Goal: Information Seeking & Learning: Learn about a topic

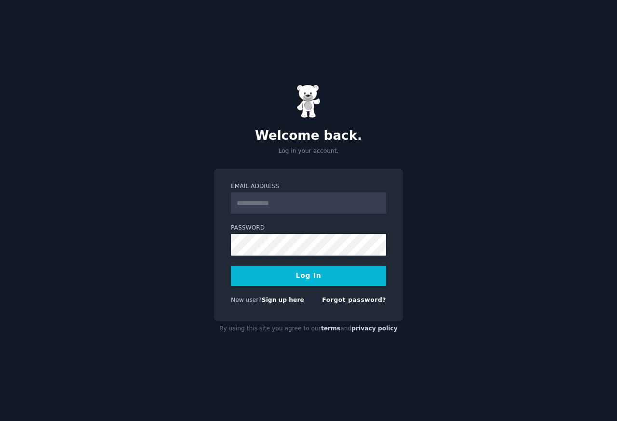
click at [269, 202] on input "Email Address" at bounding box center [308, 202] width 155 height 21
type input "**********"
click at [302, 273] on button "Log In" at bounding box center [308, 276] width 155 height 20
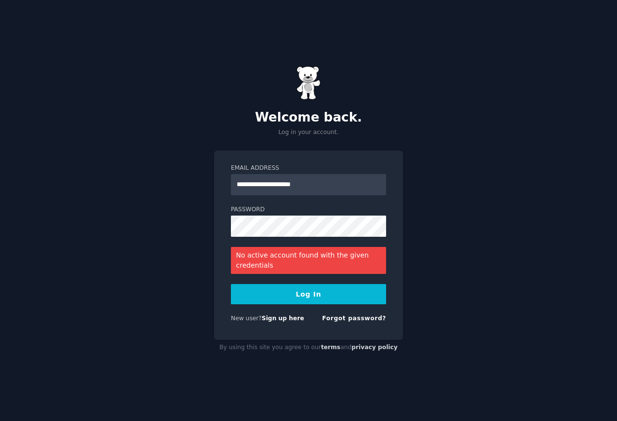
click at [292, 299] on button "Log In" at bounding box center [308, 294] width 155 height 20
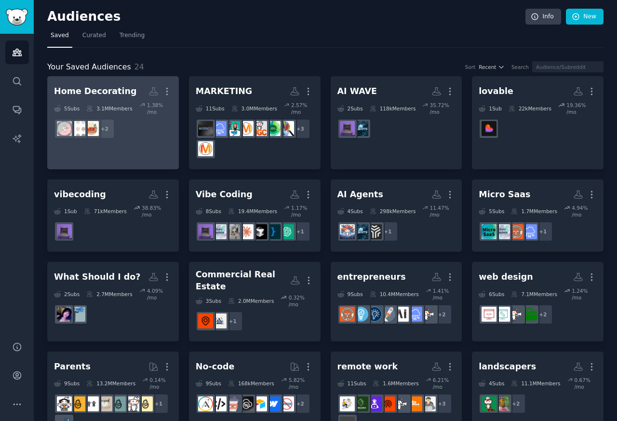
click at [70, 92] on div "Home Decorating" at bounding box center [95, 91] width 82 height 12
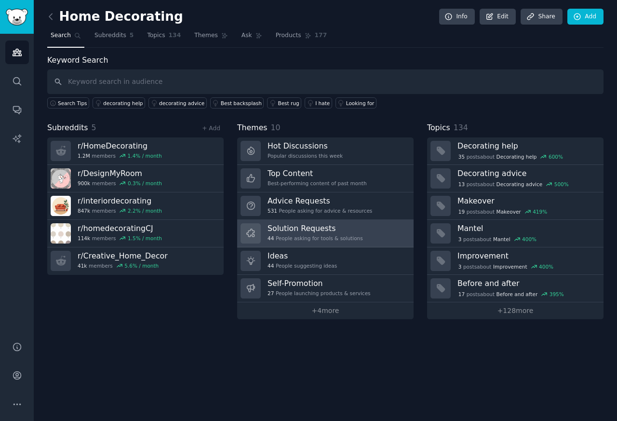
click at [294, 231] on h3 "Solution Requests" at bounding box center [315, 228] width 95 height 10
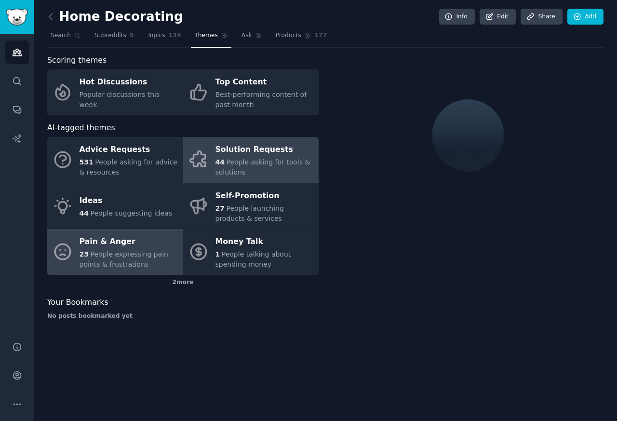
click at [75, 272] on link "Pain & Anger 23 People expressing pain points & frustrations" at bounding box center [115, 252] width 136 height 46
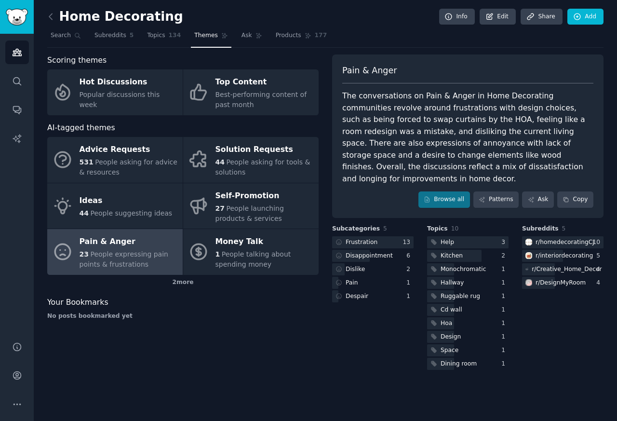
click at [83, 243] on div "Pain & Anger" at bounding box center [129, 241] width 98 height 15
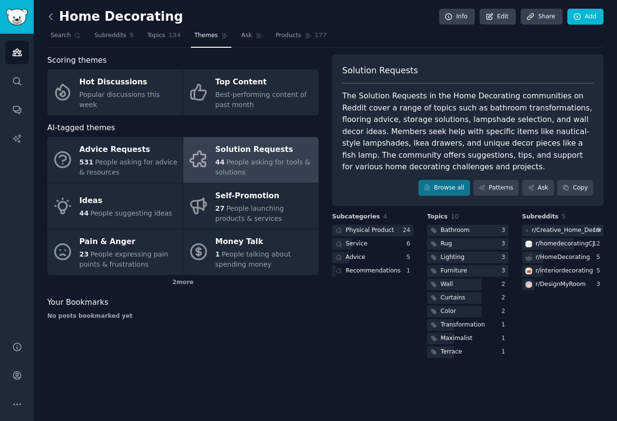
click at [50, 14] on icon at bounding box center [51, 17] width 10 height 10
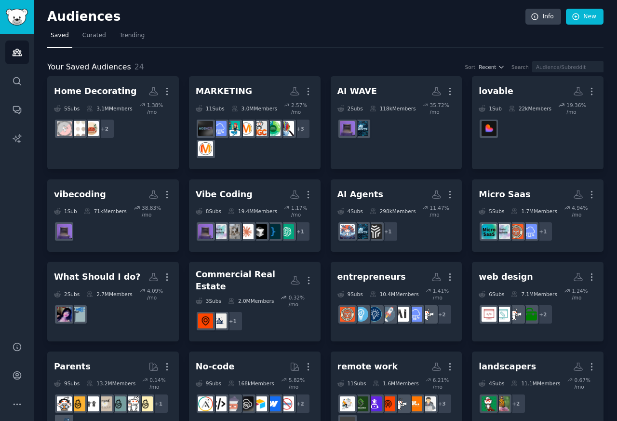
click at [49, 17] on h2 "Audiences" at bounding box center [286, 16] width 478 height 15
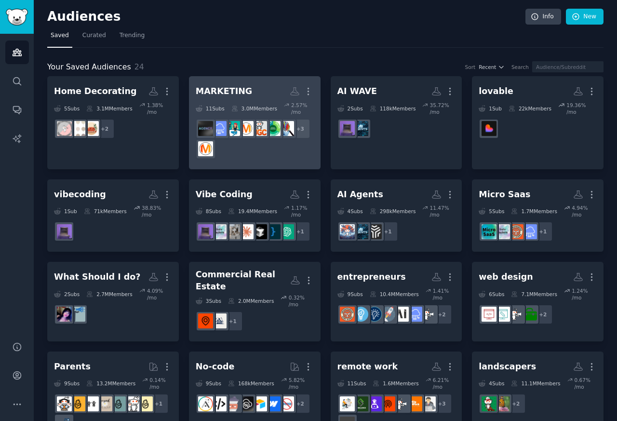
click at [214, 91] on div "MARKETING" at bounding box center [224, 91] width 56 height 12
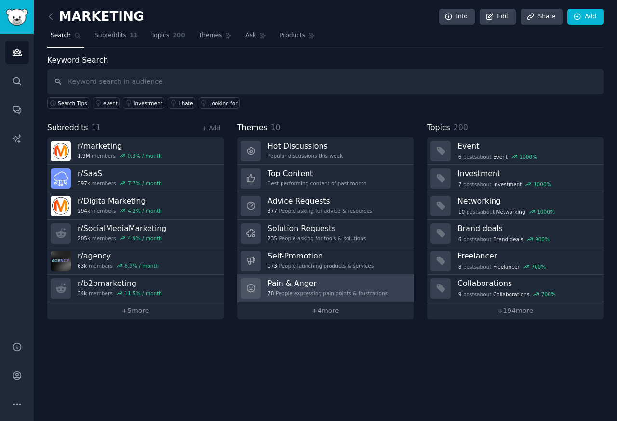
click at [285, 285] on h3 "Pain & Anger" at bounding box center [328, 283] width 120 height 10
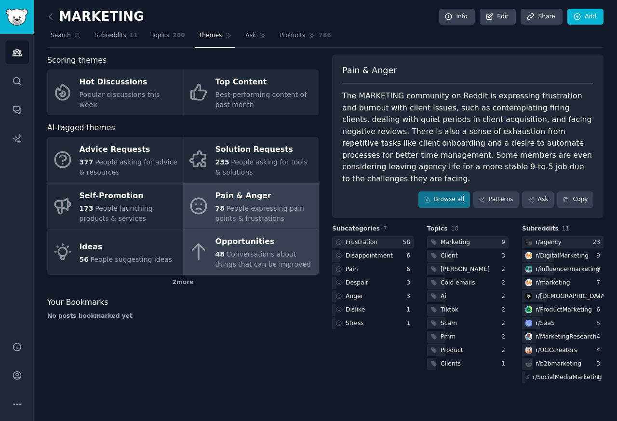
click at [238, 247] on div "Opportunities" at bounding box center [265, 241] width 98 height 15
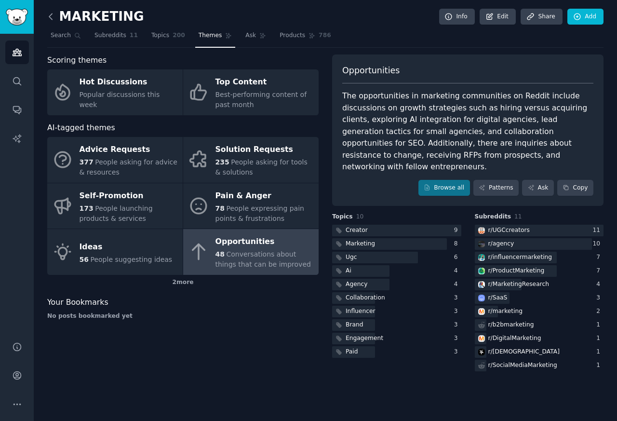
click at [49, 16] on icon at bounding box center [50, 17] width 3 height 6
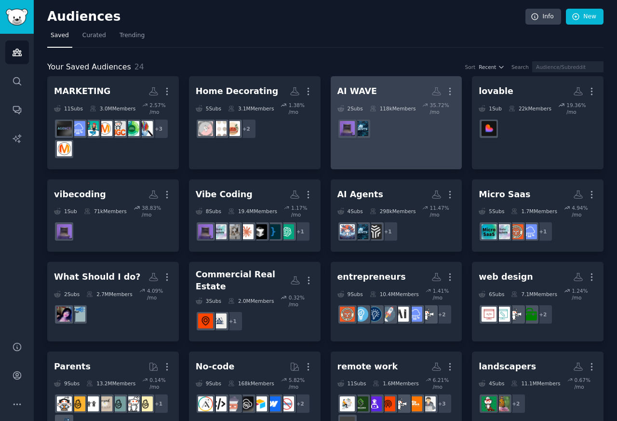
click at [344, 91] on div "AI WAVE" at bounding box center [358, 91] width 40 height 12
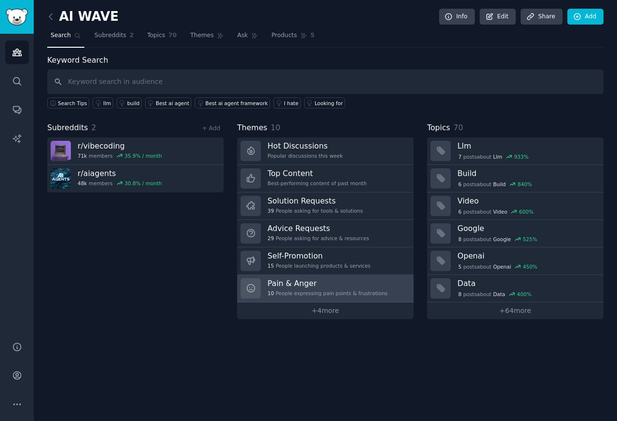
click at [283, 285] on h3 "Pain & Anger" at bounding box center [328, 283] width 120 height 10
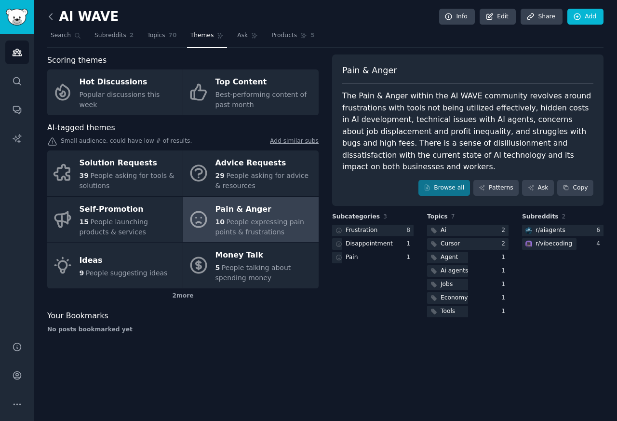
click at [49, 16] on icon at bounding box center [50, 17] width 3 height 6
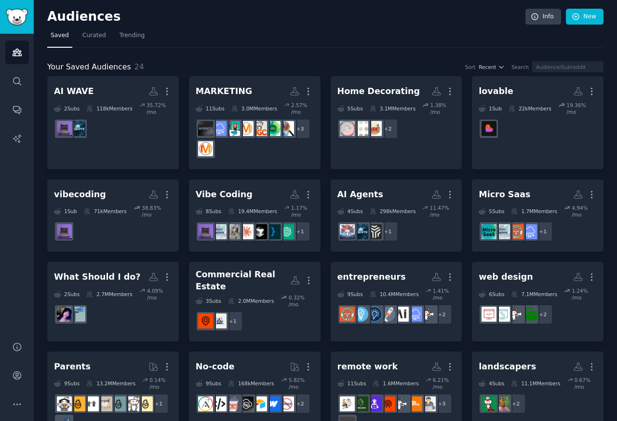
click at [49, 16] on h2 "Audiences" at bounding box center [286, 16] width 478 height 15
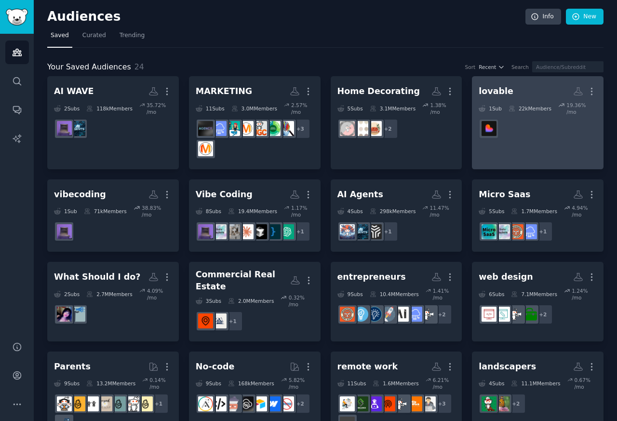
click at [475, 92] on link "lovable More 1 Sub 22k Members 19.36 % /mo" at bounding box center [538, 122] width 132 height 93
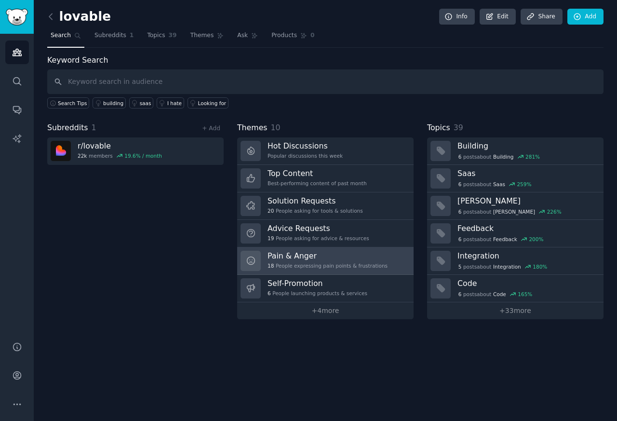
click at [268, 260] on h3 "Pain & Anger" at bounding box center [328, 256] width 120 height 10
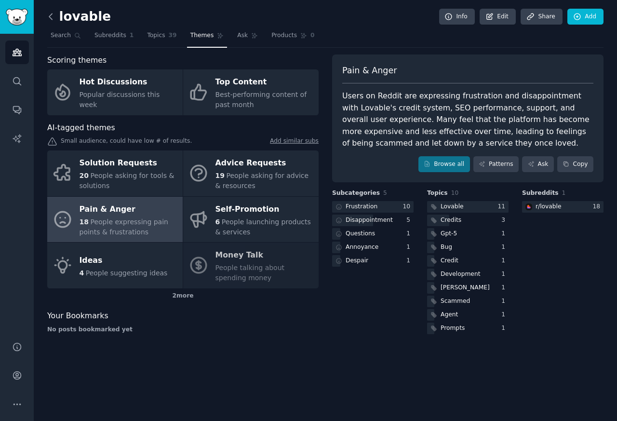
click at [50, 16] on icon at bounding box center [50, 17] width 3 height 6
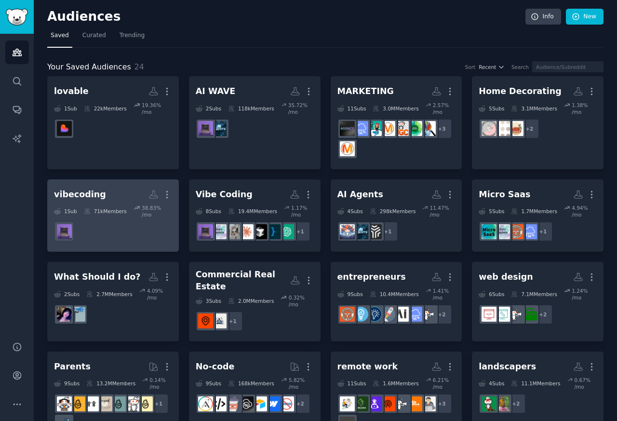
click at [71, 218] on dd at bounding box center [113, 231] width 118 height 27
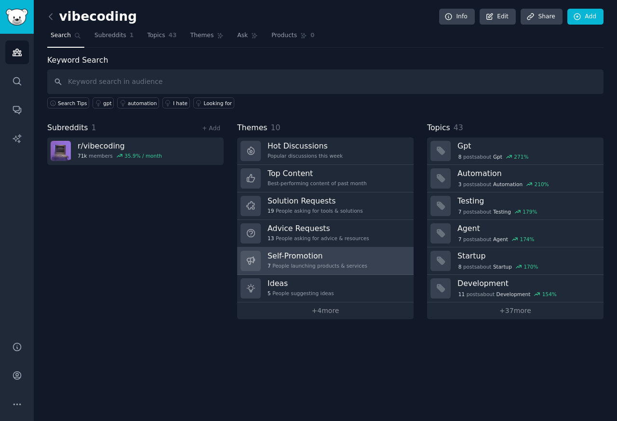
click at [273, 263] on div "7 People launching products & services" at bounding box center [318, 265] width 100 height 7
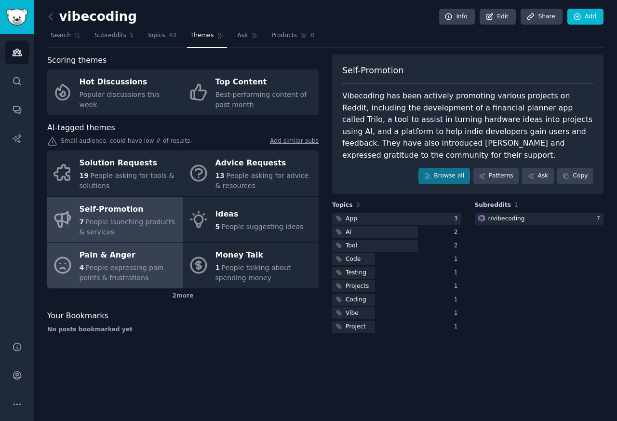
click at [99, 256] on div "Pain & Anger" at bounding box center [129, 255] width 98 height 15
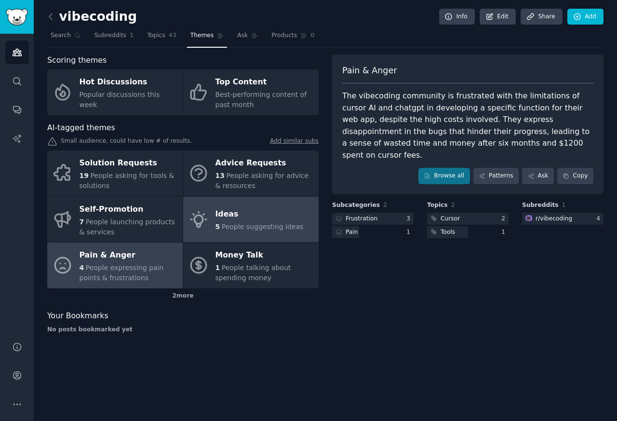
click at [228, 212] on div "Ideas" at bounding box center [260, 214] width 88 height 15
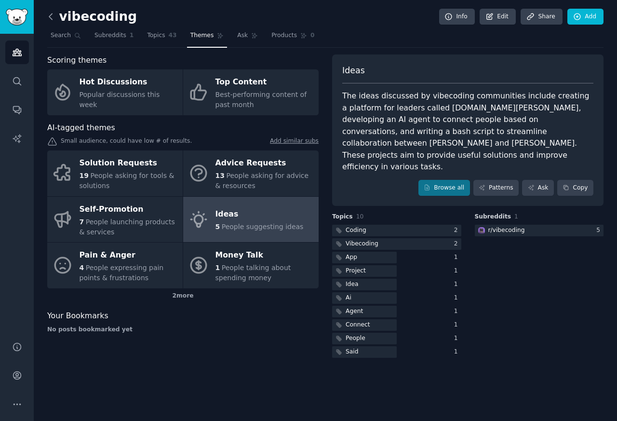
click at [49, 16] on icon at bounding box center [50, 17] width 3 height 6
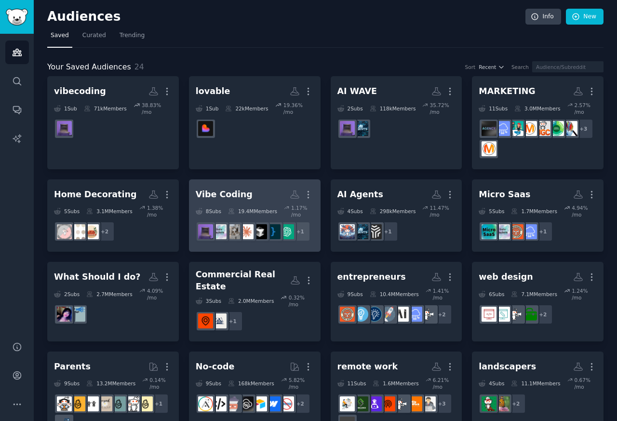
click at [219, 194] on div "Vibe Coding" at bounding box center [224, 195] width 57 height 12
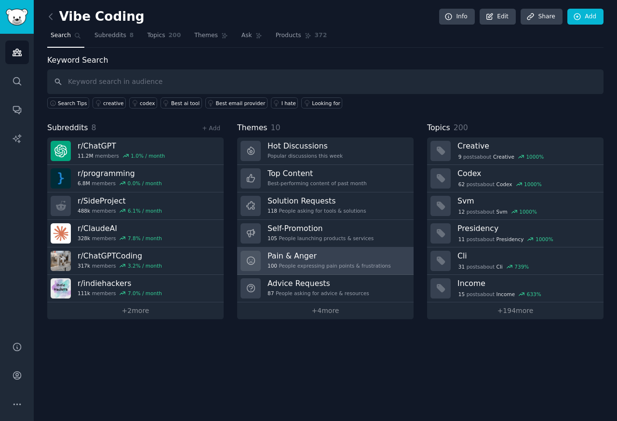
click at [273, 258] on h3 "Pain & Anger" at bounding box center [329, 256] width 123 height 10
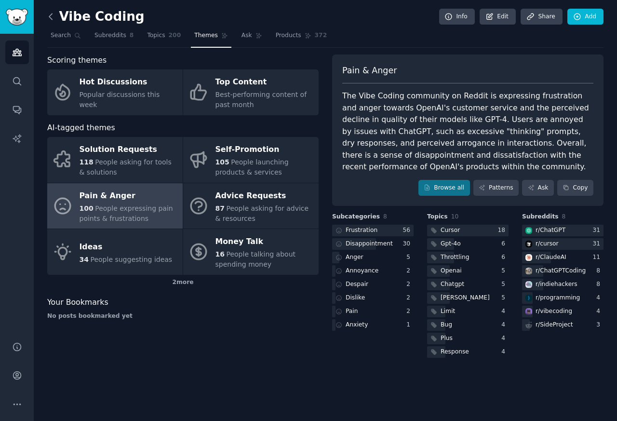
click at [50, 16] on icon at bounding box center [51, 17] width 10 height 10
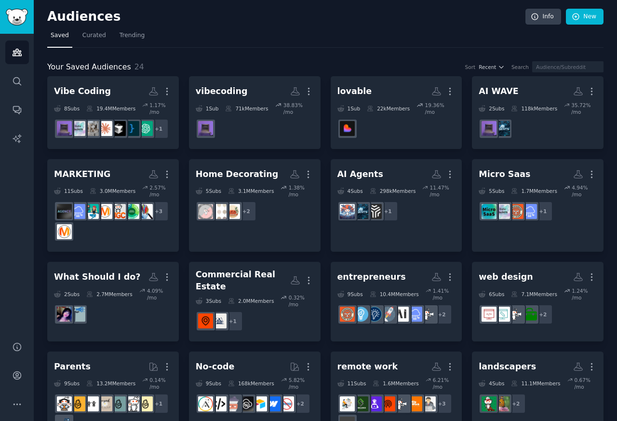
click at [49, 16] on h2 "Audiences" at bounding box center [286, 16] width 478 height 15
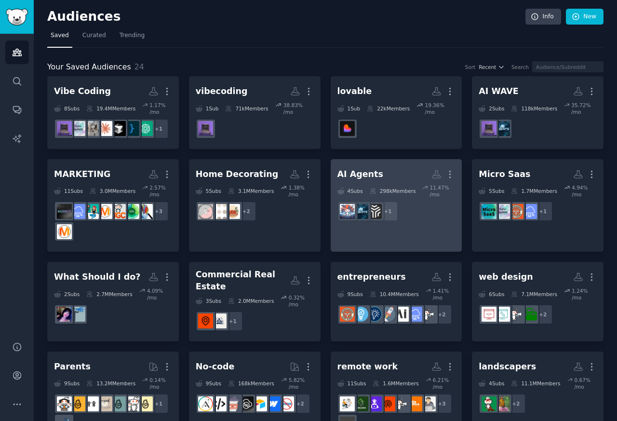
click at [363, 174] on div "AI Agents" at bounding box center [361, 174] width 46 height 12
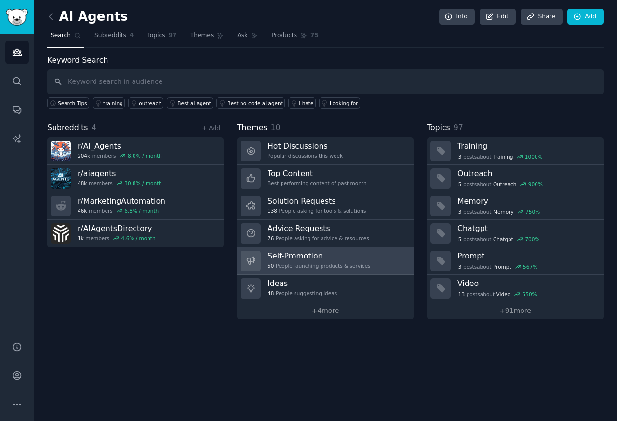
click at [276, 267] on div "50 People launching products & services" at bounding box center [319, 265] width 103 height 7
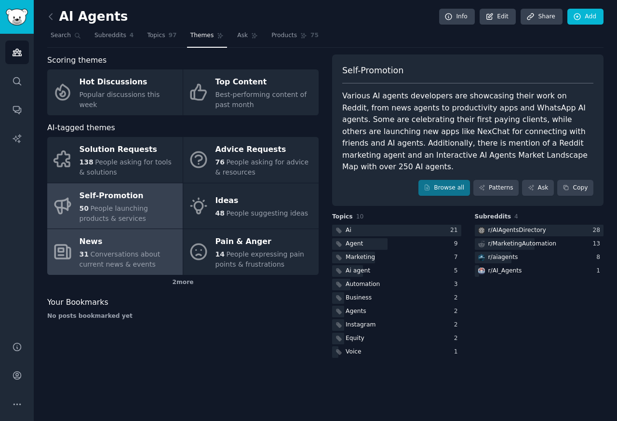
click at [112, 244] on div "News" at bounding box center [129, 241] width 98 height 15
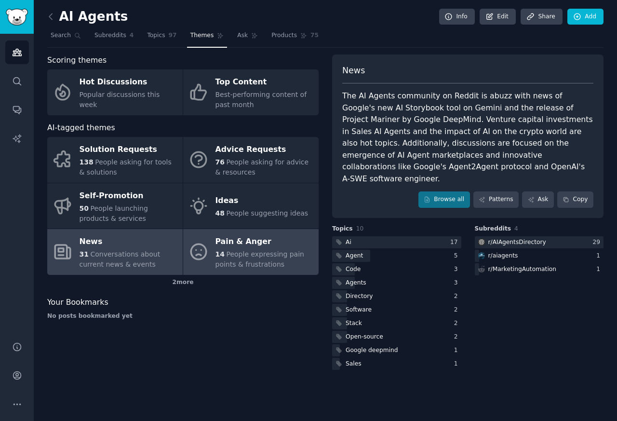
click at [231, 244] on div "Pain & Anger" at bounding box center [265, 241] width 98 height 15
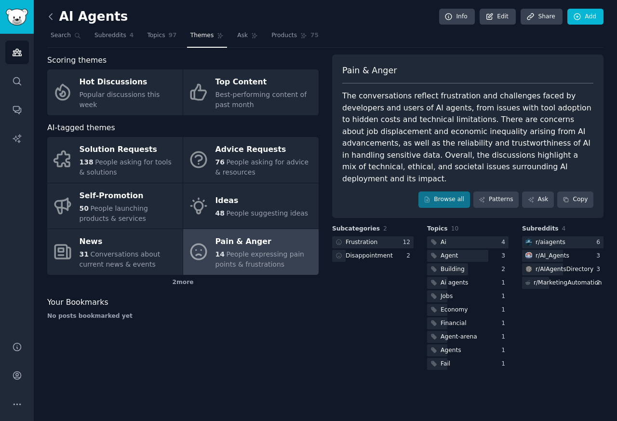
click at [48, 17] on icon at bounding box center [51, 17] width 10 height 10
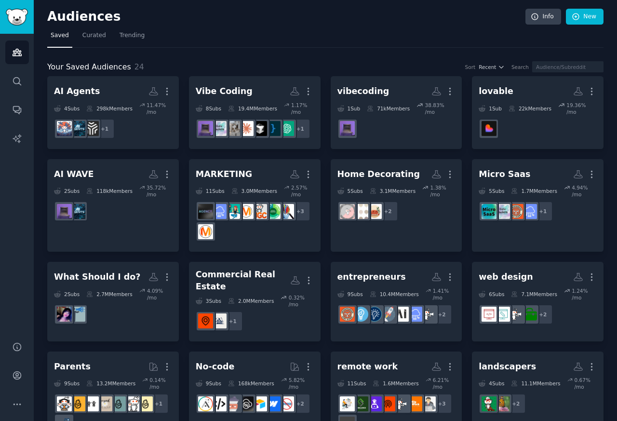
click at [47, 17] on h2 "Audiences" at bounding box center [286, 16] width 478 height 15
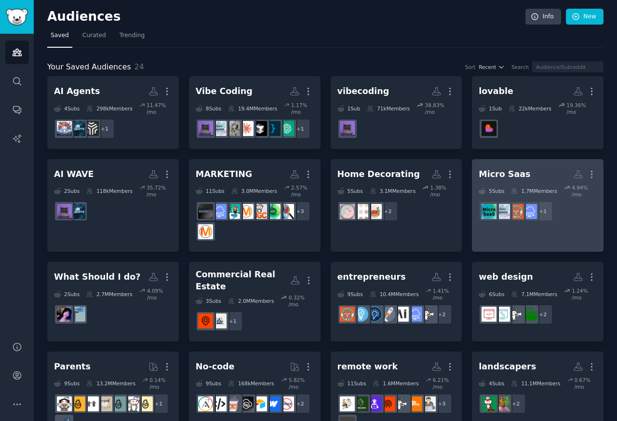
click at [503, 183] on div "Micro Saas More 5 Sub s 1.7M Members 4.94 % /mo + 1" at bounding box center [538, 195] width 118 height 59
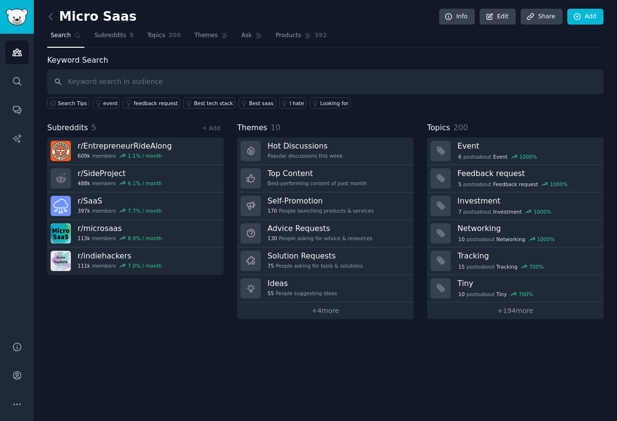
click at [274, 130] on span "10" at bounding box center [276, 127] width 10 height 9
click at [206, 35] on span "Themes" at bounding box center [206, 35] width 24 height 9
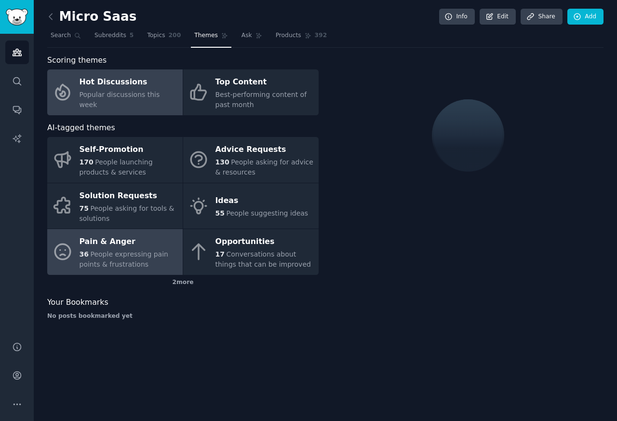
click at [100, 241] on div "Pain & Anger" at bounding box center [129, 241] width 98 height 15
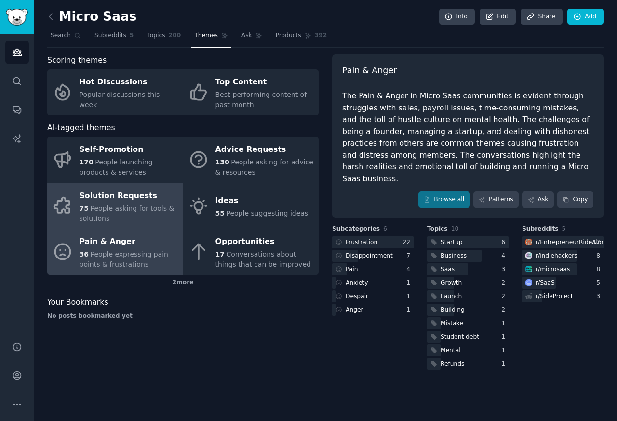
click at [97, 196] on div "Solution Requests" at bounding box center [129, 195] width 98 height 15
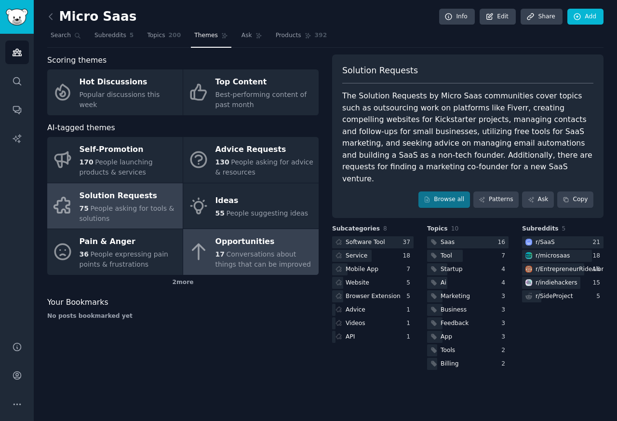
click at [222, 241] on div "Opportunities" at bounding box center [265, 241] width 98 height 15
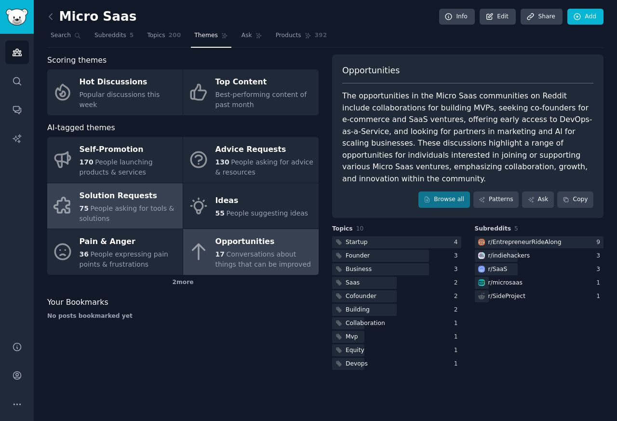
click at [103, 201] on div "Solution Requests" at bounding box center [129, 195] width 98 height 15
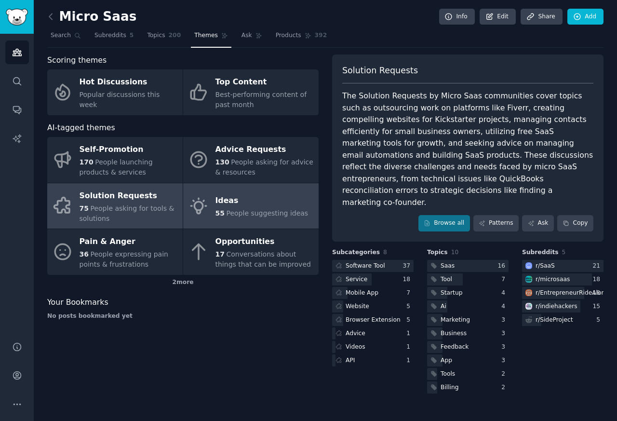
click at [222, 202] on div "Ideas" at bounding box center [262, 200] width 93 height 15
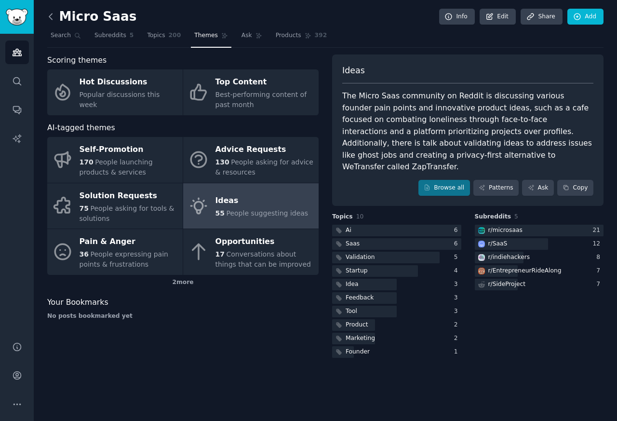
click at [48, 17] on icon at bounding box center [51, 17] width 10 height 10
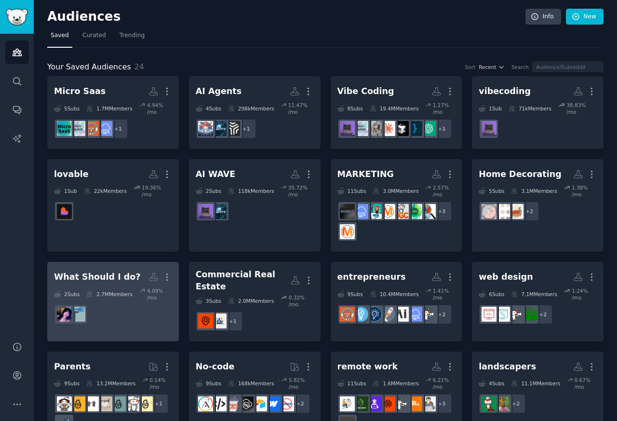
click at [102, 276] on div "What Should I do?" at bounding box center [97, 277] width 87 height 12
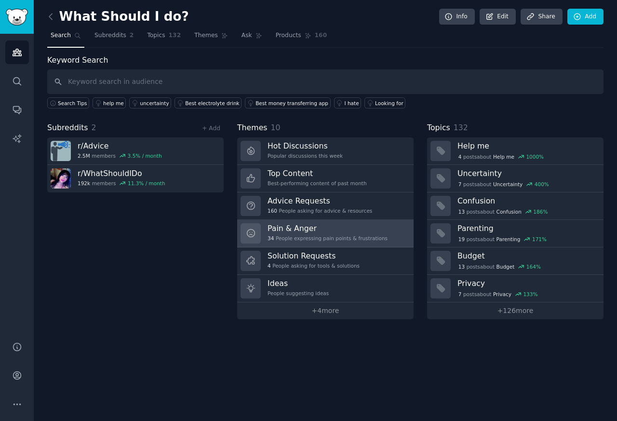
click at [280, 241] on div "34 People expressing pain points & frustrations" at bounding box center [328, 238] width 120 height 7
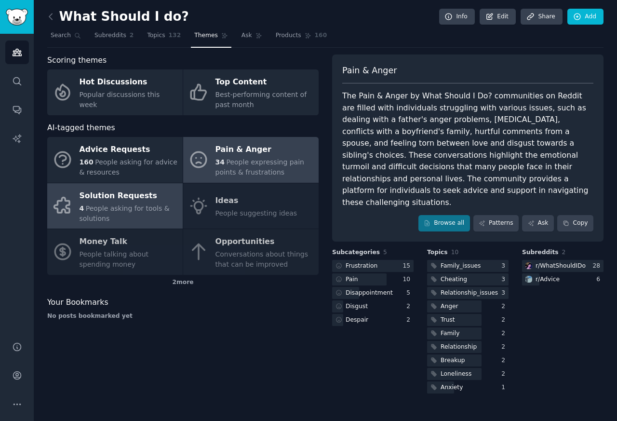
click at [97, 195] on div "Solution Requests" at bounding box center [129, 195] width 98 height 15
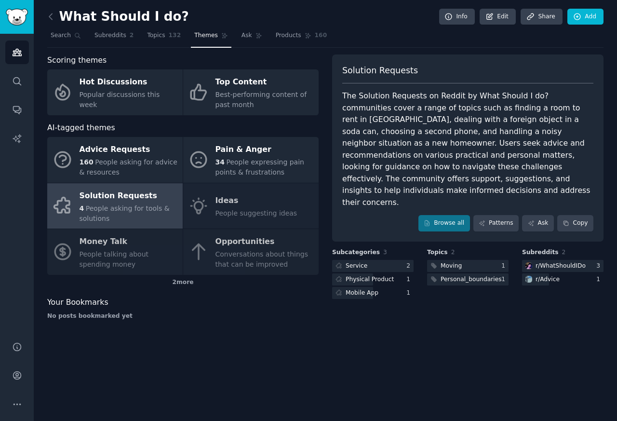
click at [242, 244] on div "Advice Requests 160 People asking for advice & resources Pain & Anger 34 People…" at bounding box center [183, 206] width 272 height 138
click at [229, 241] on div "Advice Requests 160 People asking for advice & resources Pain & Anger 34 People…" at bounding box center [183, 206] width 272 height 138
click at [242, 245] on div "Advice Requests 160 People asking for advice & resources Pain & Anger 34 People…" at bounding box center [183, 206] width 272 height 138
click at [49, 17] on icon at bounding box center [51, 17] width 10 height 10
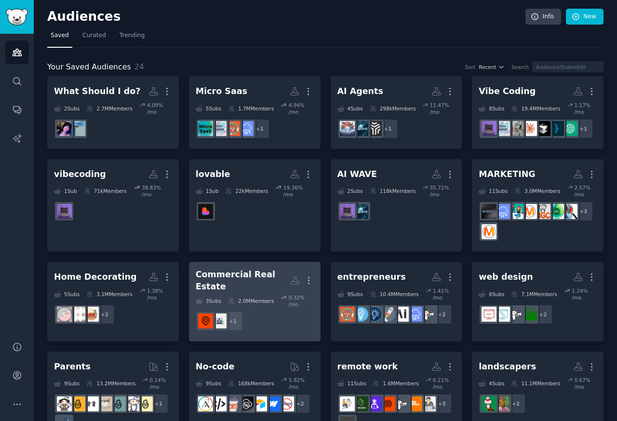
click at [228, 276] on div "Commercial Real Estate" at bounding box center [243, 281] width 95 height 24
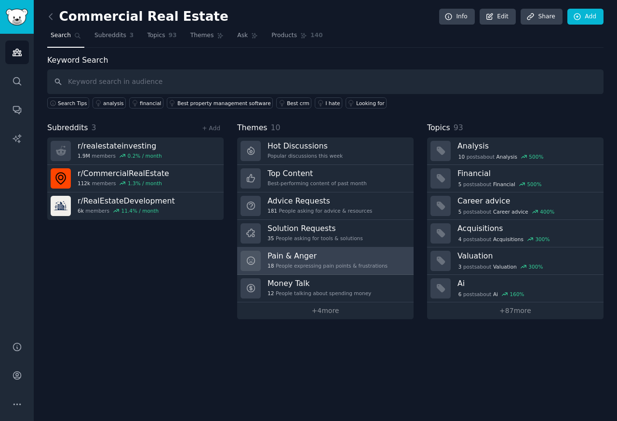
click at [273, 262] on div "Pain & Anger 18 People expressing pain points & frustrations" at bounding box center [328, 261] width 120 height 20
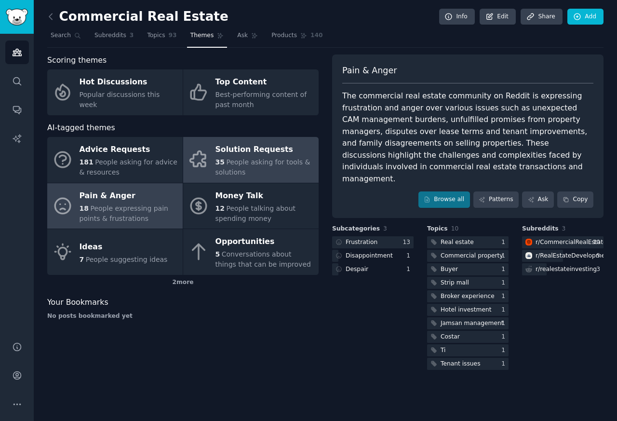
click at [219, 151] on div "Solution Requests" at bounding box center [265, 149] width 98 height 15
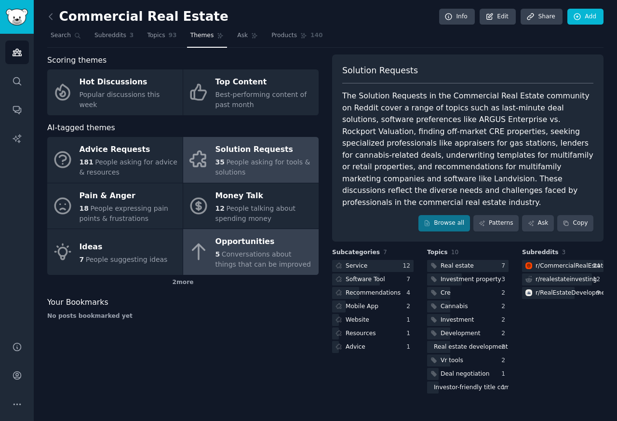
click at [222, 244] on div "Opportunities" at bounding box center [265, 241] width 98 height 15
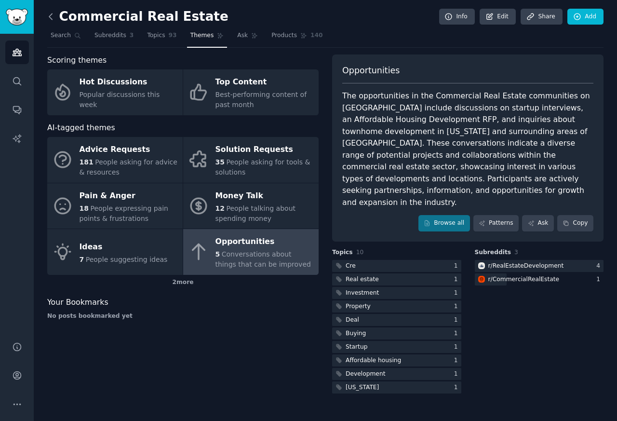
click at [49, 17] on icon at bounding box center [51, 17] width 10 height 10
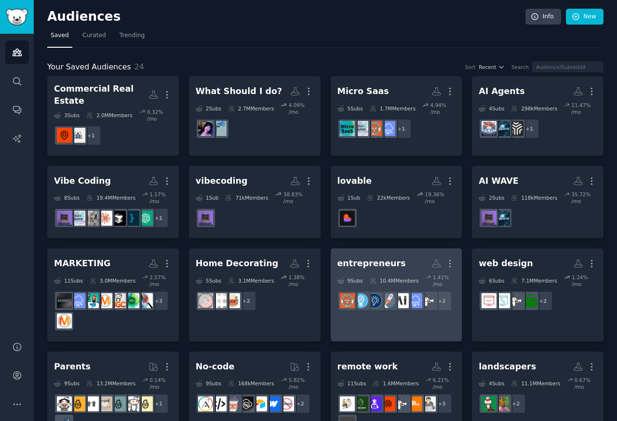
click at [367, 265] on div "entrepreneurs" at bounding box center [372, 264] width 68 height 12
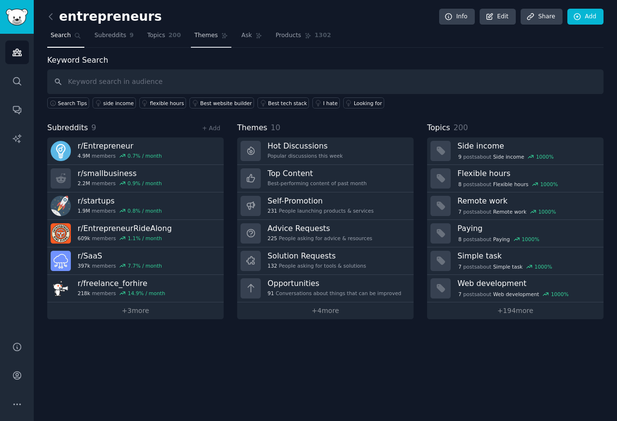
click at [199, 35] on span "Themes" at bounding box center [206, 35] width 24 height 9
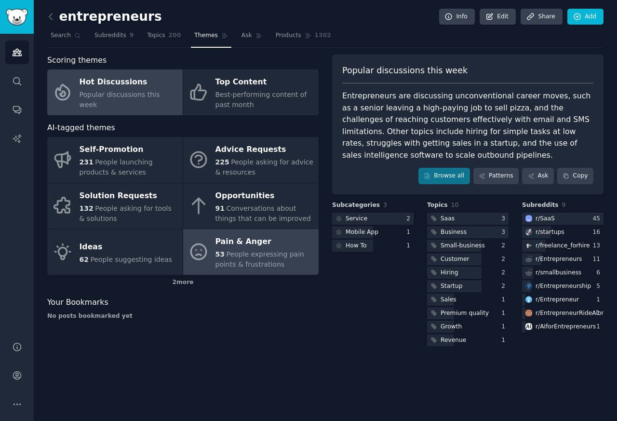
click at [226, 242] on div "Pain & Anger" at bounding box center [265, 241] width 98 height 15
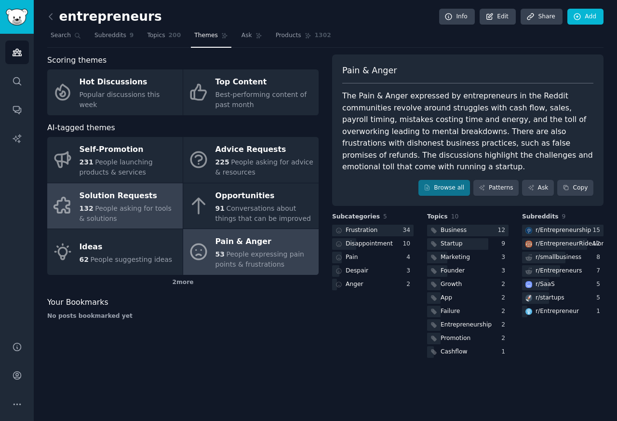
click at [108, 196] on div "Solution Requests" at bounding box center [129, 195] width 98 height 15
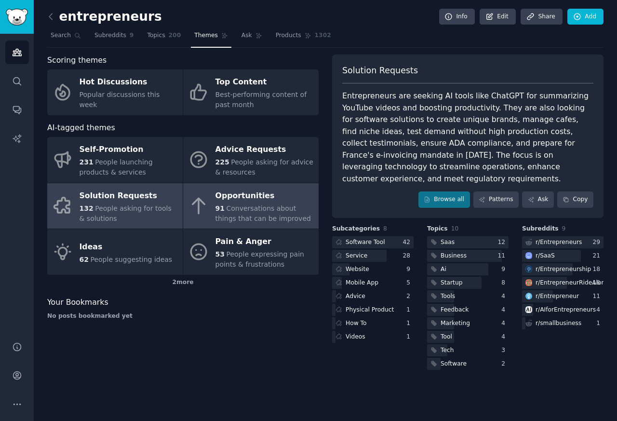
click at [242, 200] on div "Opportunities" at bounding box center [265, 195] width 98 height 15
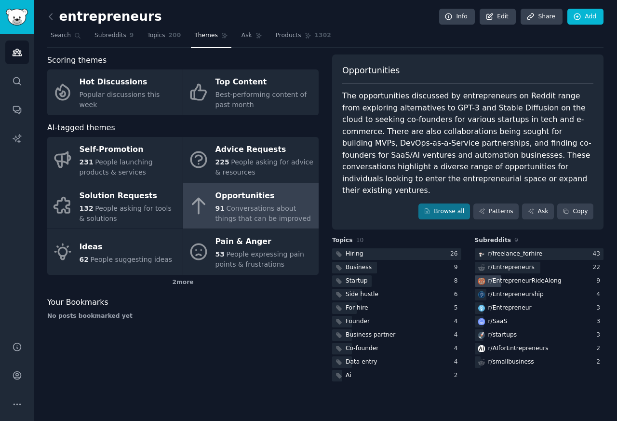
click at [522, 277] on div "r/ EntrepreneurRideAlong" at bounding box center [525, 281] width 73 height 9
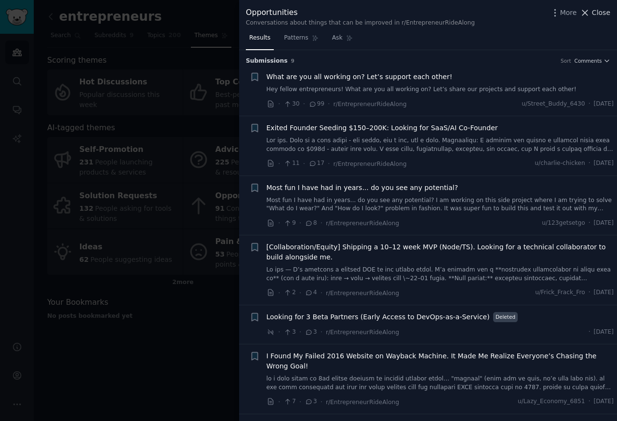
click at [597, 14] on span "Close" at bounding box center [601, 13] width 18 height 10
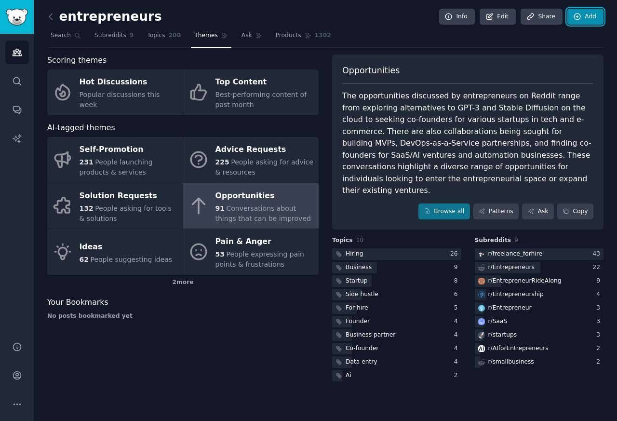
click at [598, 14] on link "Add" at bounding box center [586, 17] width 36 height 16
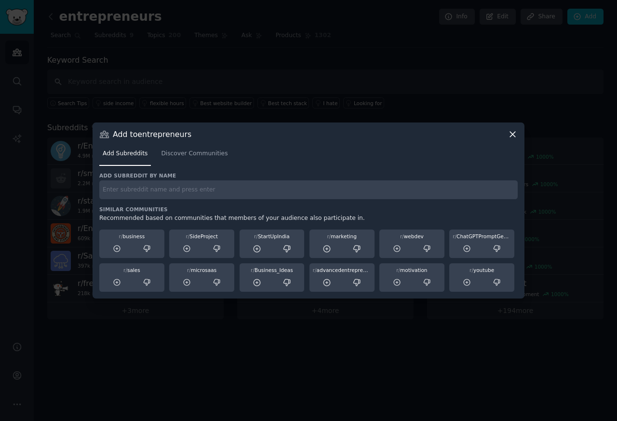
click at [510, 146] on nav "Add Subreddits Discover Communities" at bounding box center [308, 156] width 419 height 20
click at [512, 134] on icon at bounding box center [512, 134] width 5 height 5
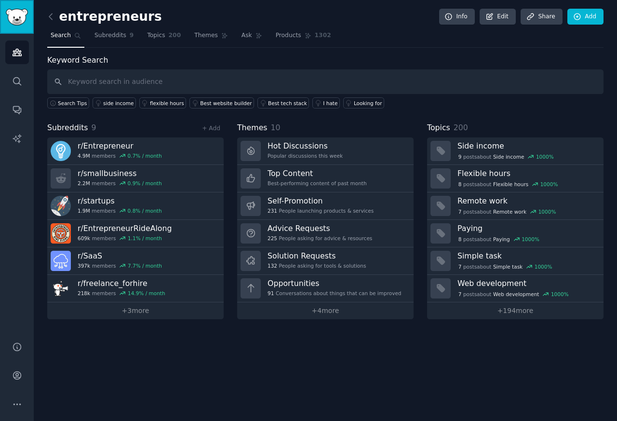
click at [10, 13] on img "Sidebar" at bounding box center [17, 17] width 22 height 17
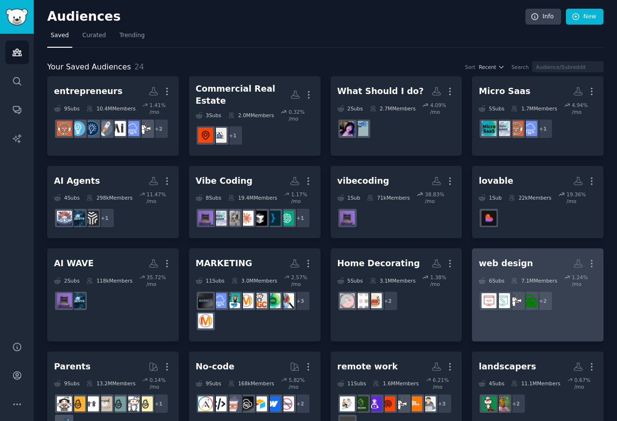
click at [494, 263] on div "web design" at bounding box center [506, 264] width 54 height 12
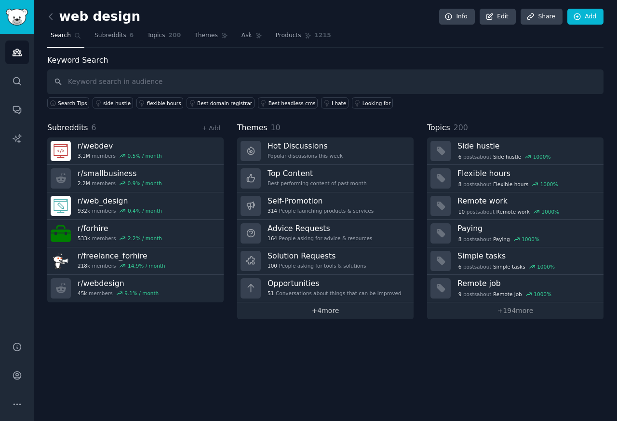
click at [328, 313] on link "+ 4 more" at bounding box center [325, 310] width 177 height 17
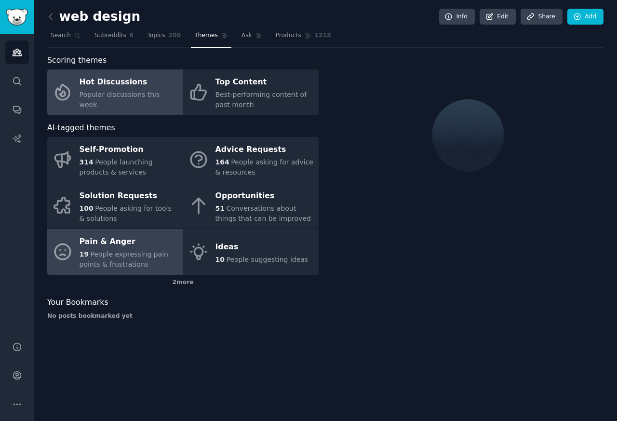
click at [93, 243] on div "Pain & Anger" at bounding box center [129, 241] width 98 height 15
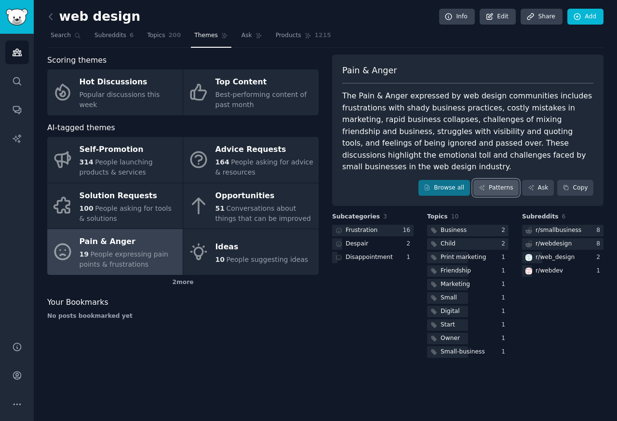
click at [489, 189] on link "Patterns" at bounding box center [496, 188] width 45 height 16
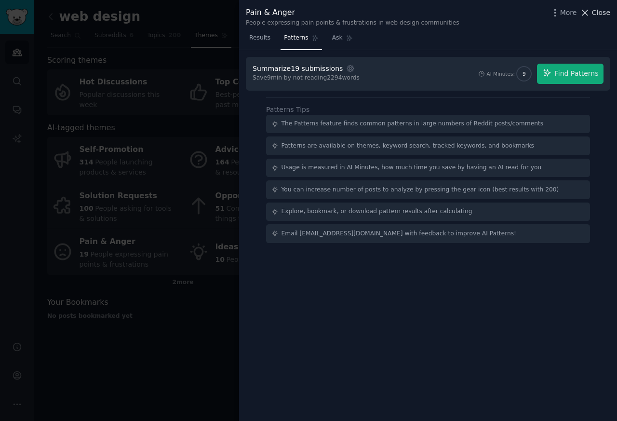
click at [599, 14] on span "Close" at bounding box center [601, 13] width 18 height 10
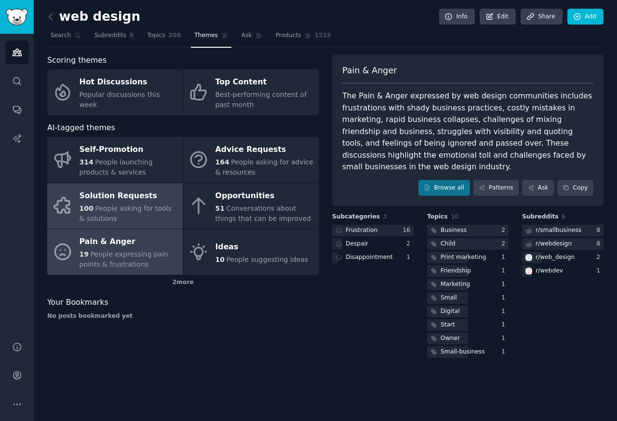
click at [104, 194] on div "Solution Requests" at bounding box center [129, 195] width 98 height 15
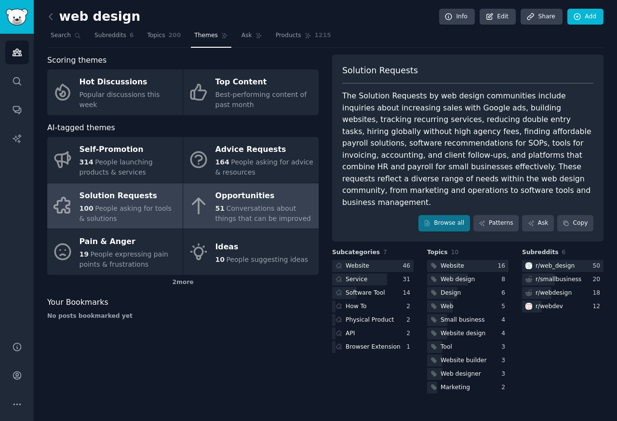
click at [227, 194] on div "Opportunities" at bounding box center [265, 195] width 98 height 15
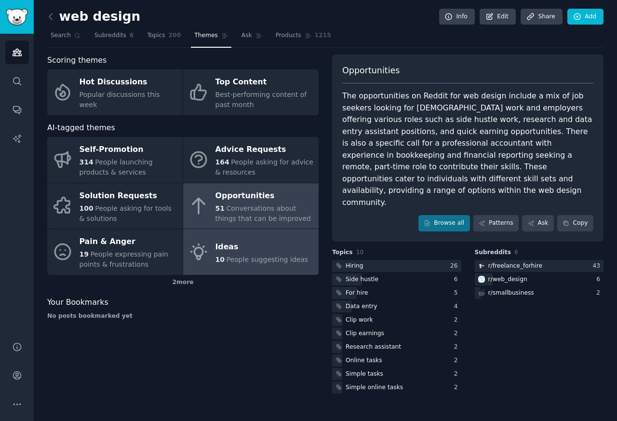
click at [223, 246] on div "Ideas" at bounding box center [262, 246] width 93 height 15
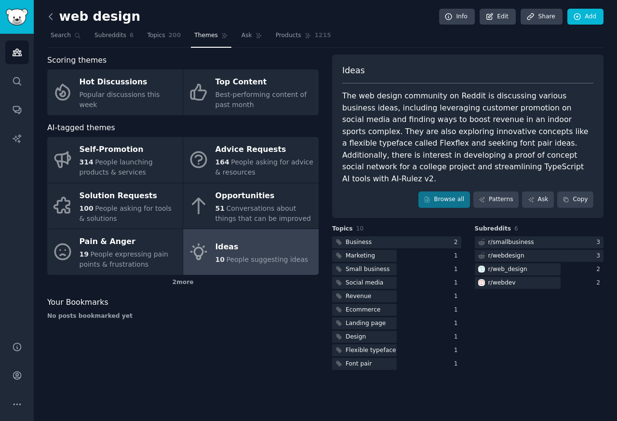
click at [51, 16] on icon at bounding box center [51, 17] width 10 height 10
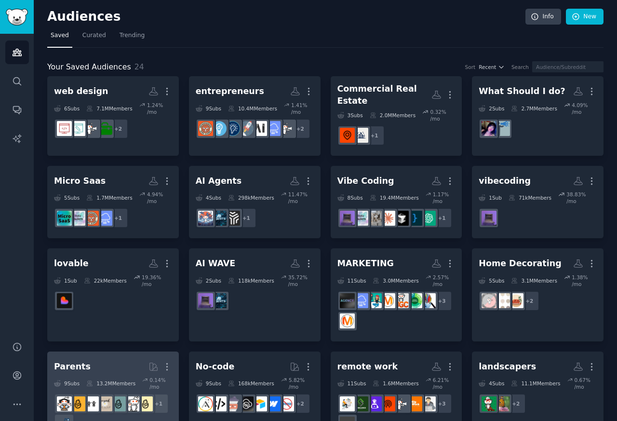
click at [71, 368] on div "Parents" at bounding box center [72, 367] width 37 height 12
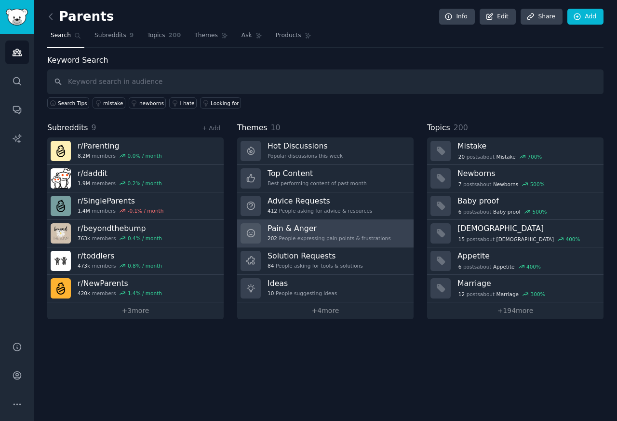
click at [278, 231] on h3 "Pain & Anger" at bounding box center [329, 228] width 123 height 10
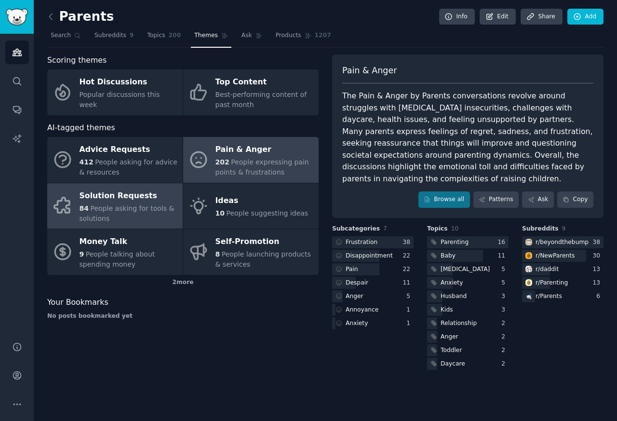
click at [97, 195] on div "Solution Requests" at bounding box center [129, 195] width 98 height 15
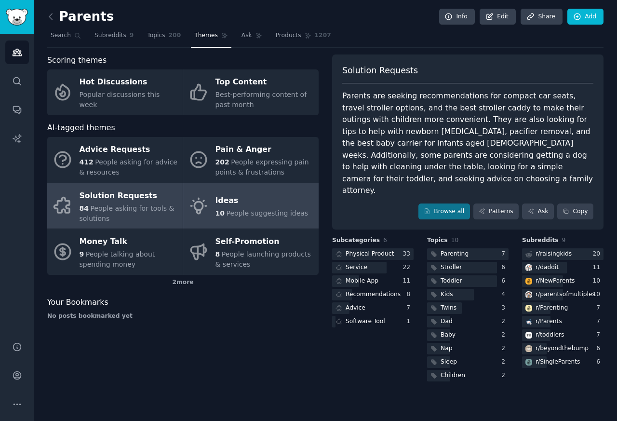
click at [222, 203] on div "Ideas" at bounding box center [262, 200] width 93 height 15
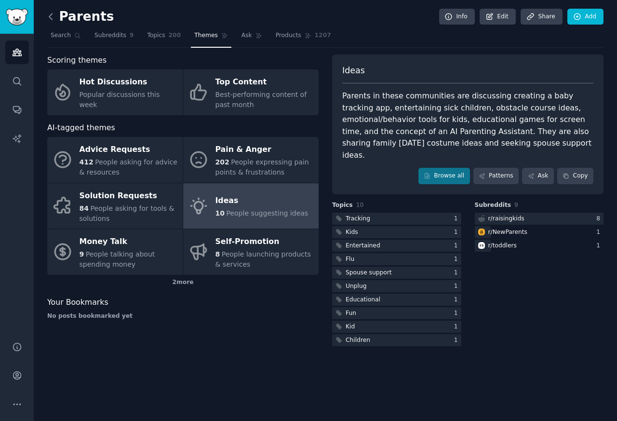
click at [49, 16] on icon at bounding box center [50, 17] width 3 height 6
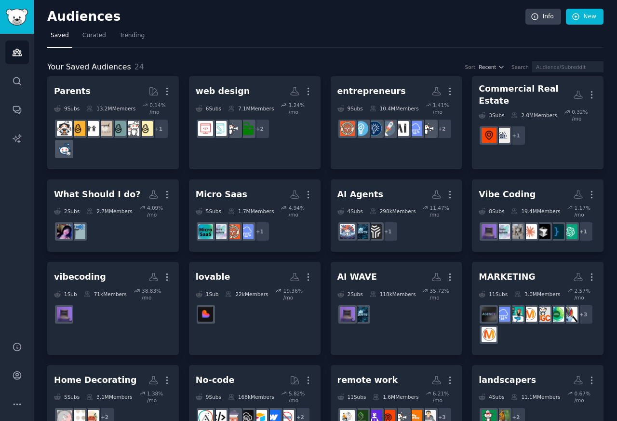
click at [49, 16] on h2 "Audiences" at bounding box center [286, 16] width 478 height 15
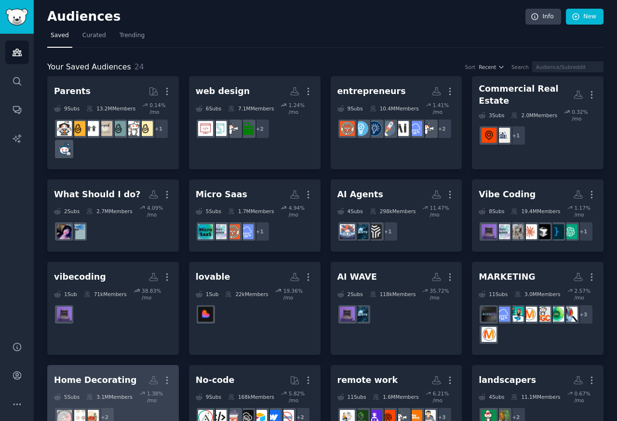
click at [104, 383] on div "Home Decorating" at bounding box center [95, 380] width 82 height 12
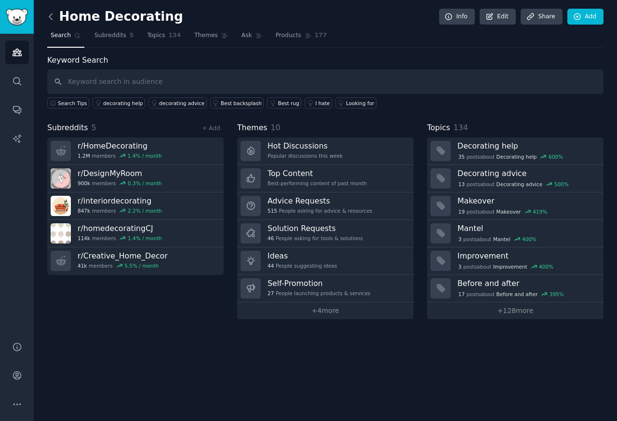
click at [49, 16] on icon at bounding box center [50, 17] width 3 height 6
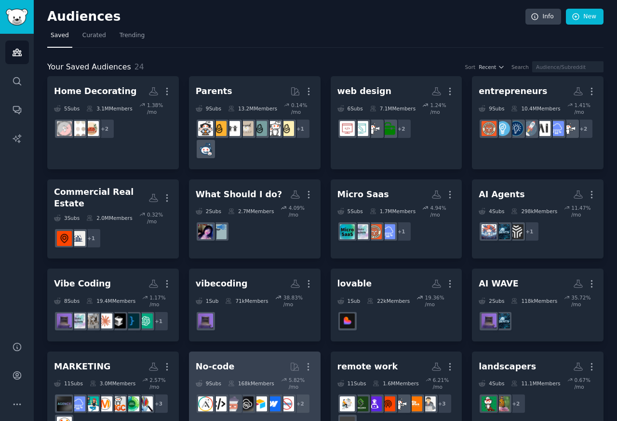
click at [234, 368] on h2 "No-code More" at bounding box center [255, 366] width 118 height 17
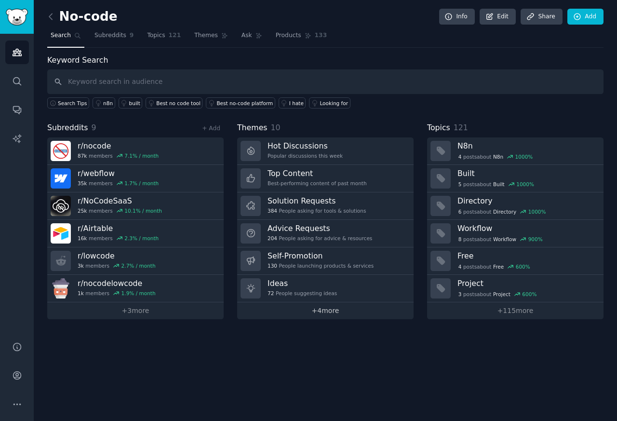
click at [315, 313] on link "+ 4 more" at bounding box center [325, 310] width 177 height 17
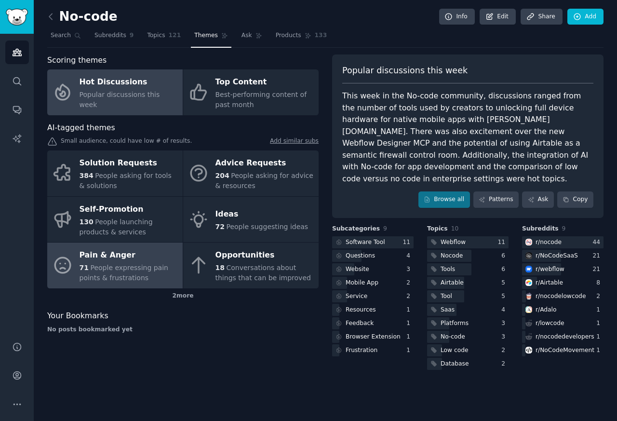
click at [105, 256] on div "Pain & Anger" at bounding box center [129, 255] width 98 height 15
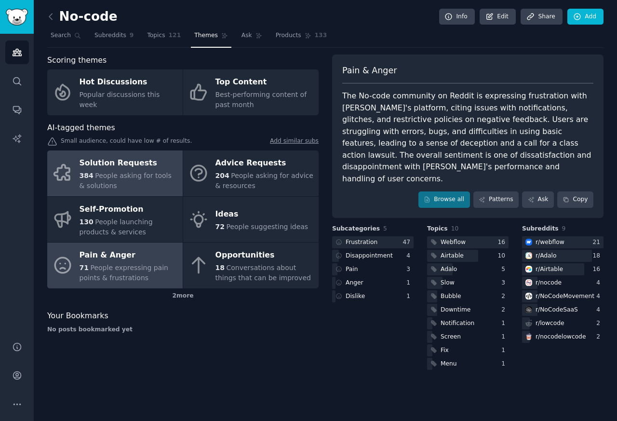
click at [102, 163] on div "Solution Requests" at bounding box center [129, 163] width 98 height 15
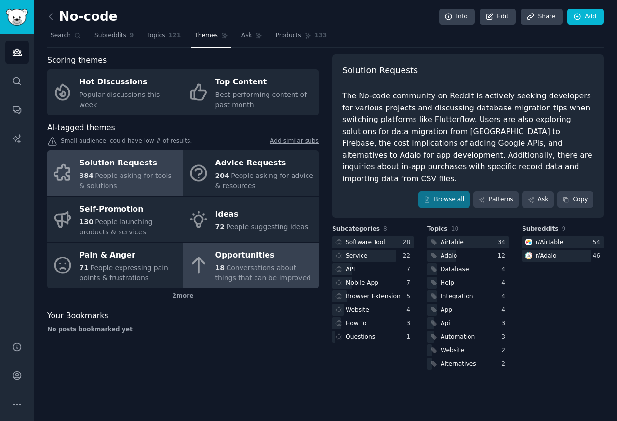
click at [222, 267] on span "18" at bounding box center [220, 268] width 9 height 8
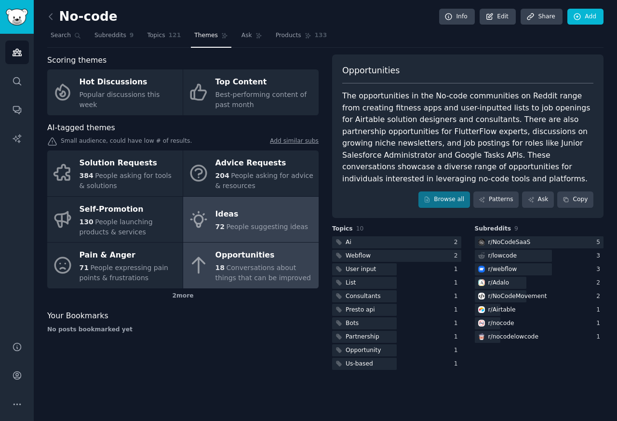
click at [220, 223] on span "72" at bounding box center [220, 227] width 9 height 8
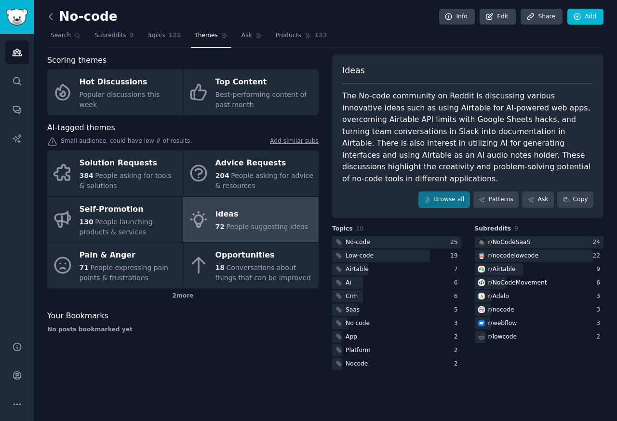
click at [49, 16] on icon at bounding box center [50, 17] width 3 height 6
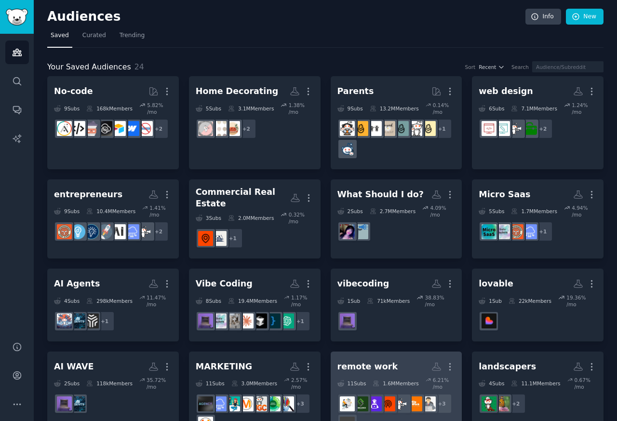
click at [398, 371] on h2 "remote work More" at bounding box center [397, 366] width 118 height 17
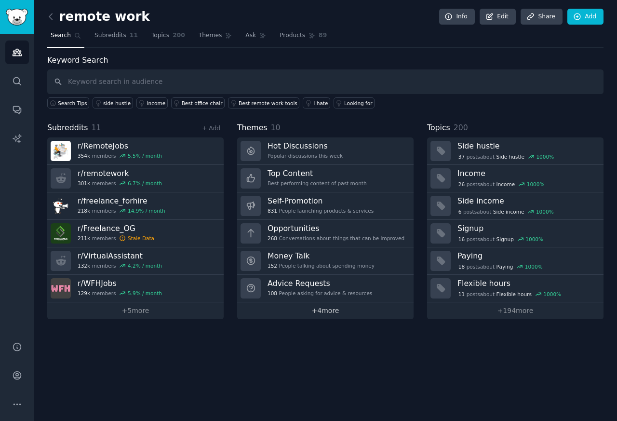
click at [313, 313] on link "+ 4 more" at bounding box center [325, 310] width 177 height 17
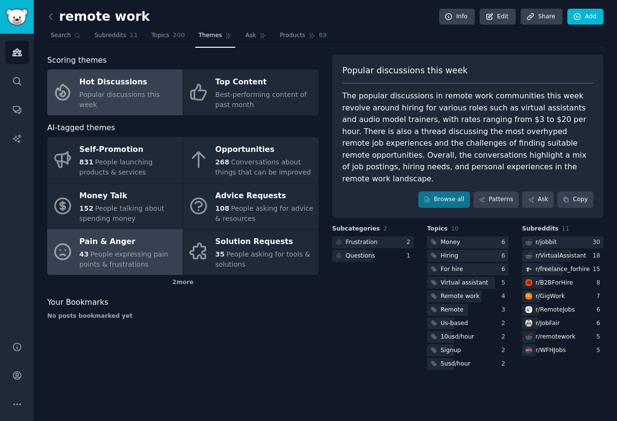
click at [98, 243] on div "Pain & Anger" at bounding box center [129, 241] width 98 height 15
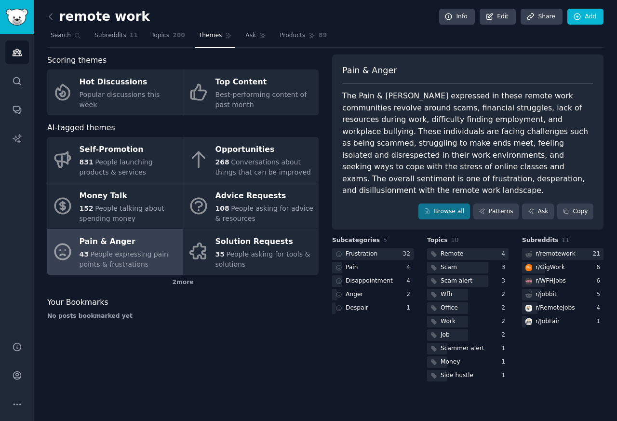
click at [114, 255] on span "People expressing pain points & frustrations" at bounding box center [124, 259] width 89 height 18
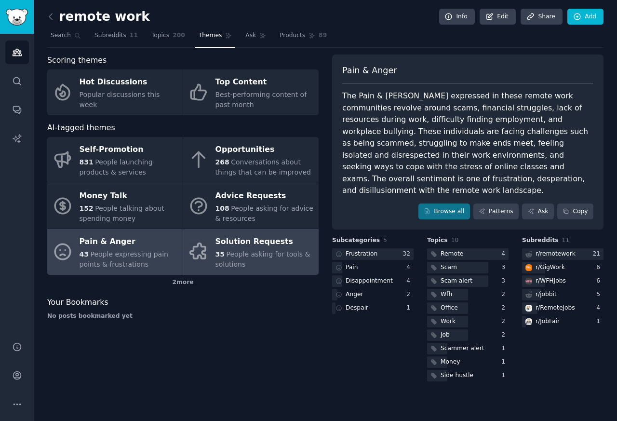
click at [239, 244] on div "Solution Requests" at bounding box center [265, 241] width 98 height 15
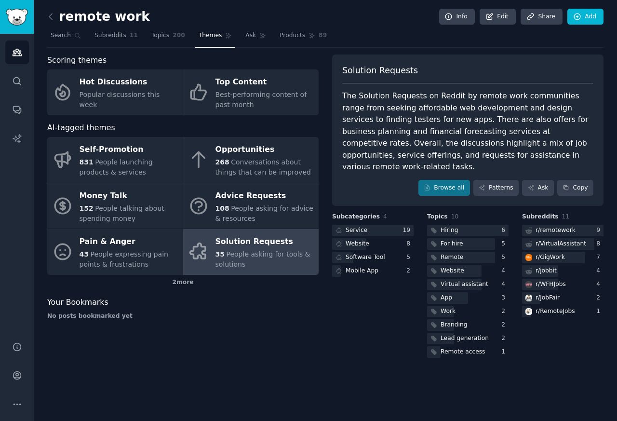
click at [237, 245] on div "Solution Requests" at bounding box center [265, 241] width 98 height 15
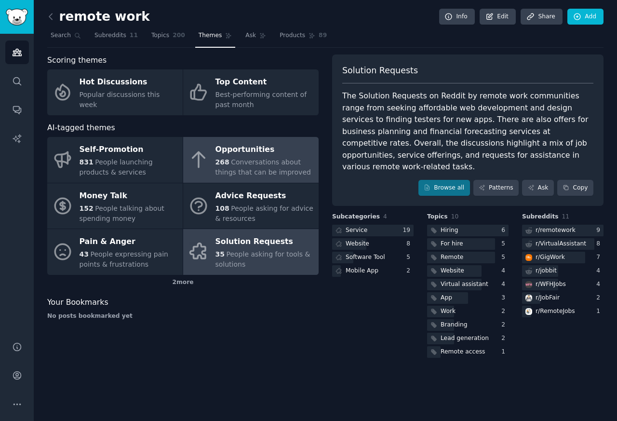
click at [252, 149] on div "Opportunities" at bounding box center [265, 149] width 98 height 15
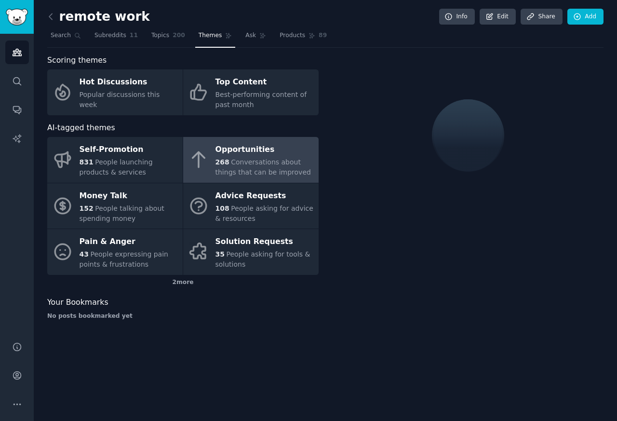
click at [242, 149] on div "Opportunities" at bounding box center [265, 149] width 98 height 15
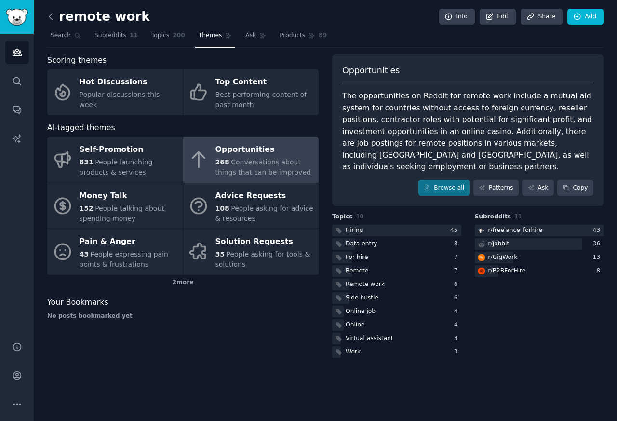
click at [52, 16] on icon at bounding box center [51, 17] width 10 height 10
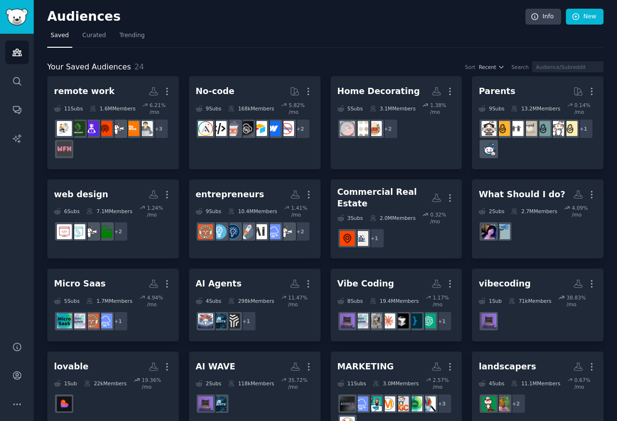
click at [51, 17] on h2 "Audiences" at bounding box center [286, 16] width 478 height 15
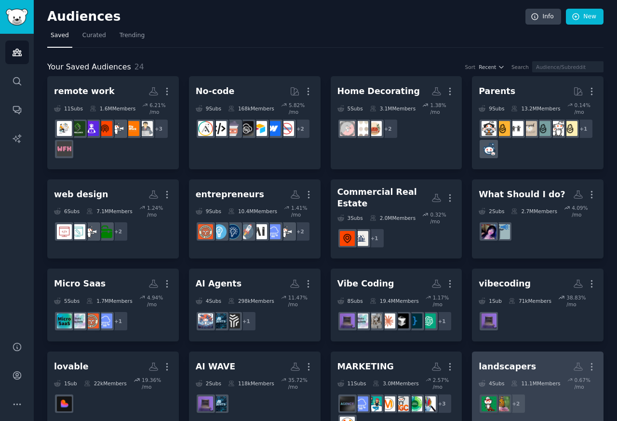
click at [515, 366] on div "landscapers" at bounding box center [507, 367] width 57 height 12
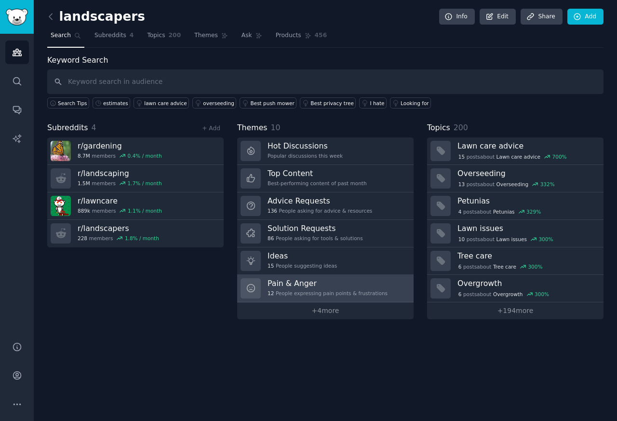
click at [288, 285] on h3 "Pain & Anger" at bounding box center [328, 283] width 120 height 10
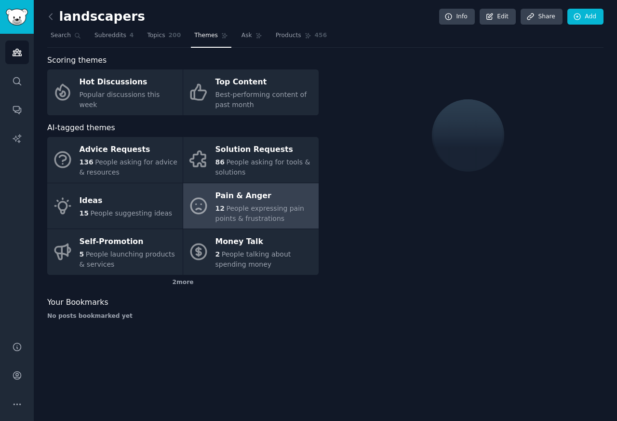
click at [233, 197] on div "Pain & Anger" at bounding box center [265, 195] width 98 height 15
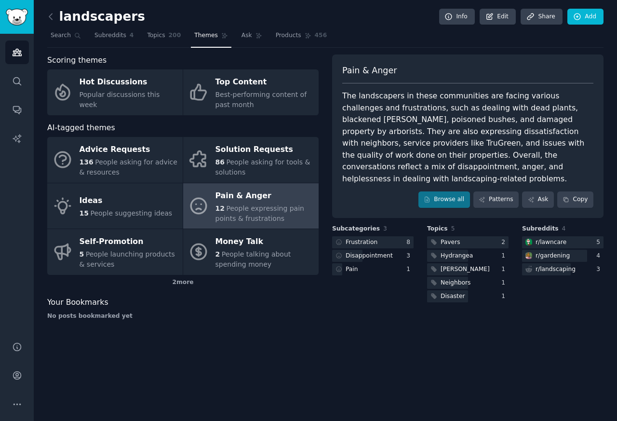
click at [241, 197] on div "Pain & Anger" at bounding box center [265, 195] width 98 height 15
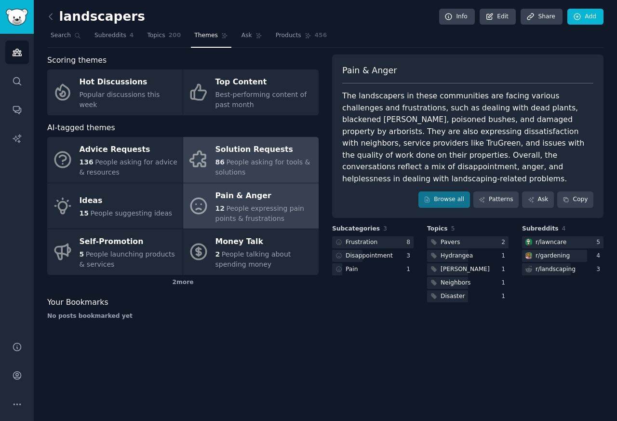
click at [223, 152] on div "Solution Requests" at bounding box center [265, 149] width 98 height 15
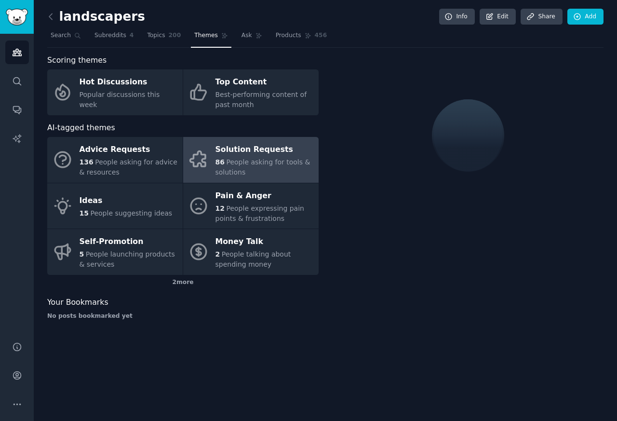
click at [229, 161] on span "People asking for tools & solutions" at bounding box center [263, 167] width 95 height 18
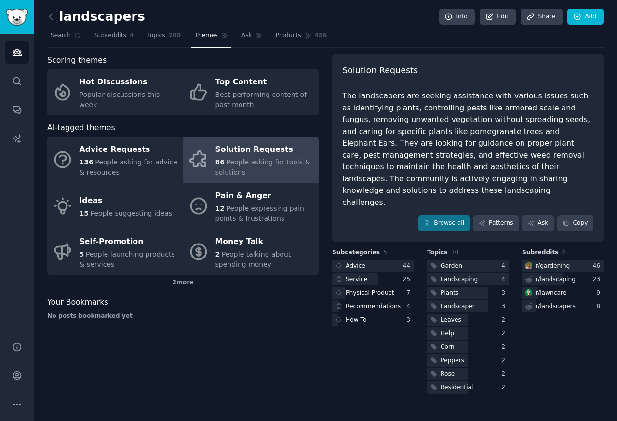
click at [242, 161] on span "People asking for tools & solutions" at bounding box center [263, 167] width 95 height 18
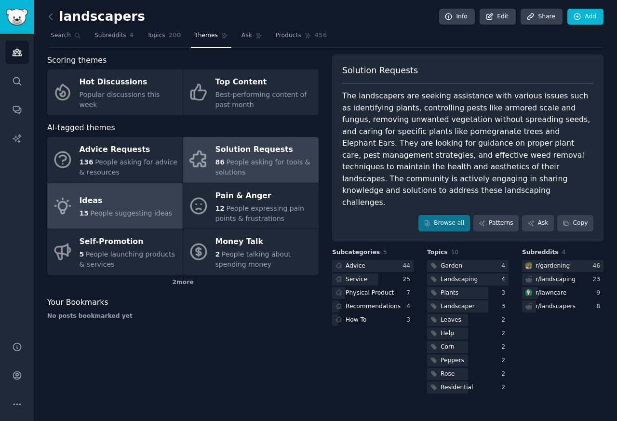
click at [106, 202] on div "Ideas" at bounding box center [126, 200] width 93 height 15
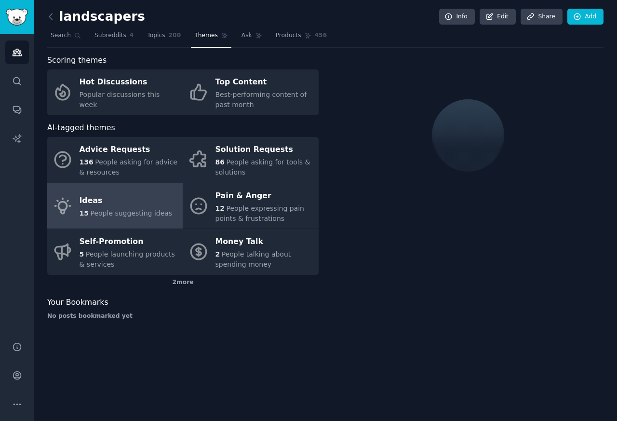
click at [104, 202] on div "Ideas" at bounding box center [126, 200] width 93 height 15
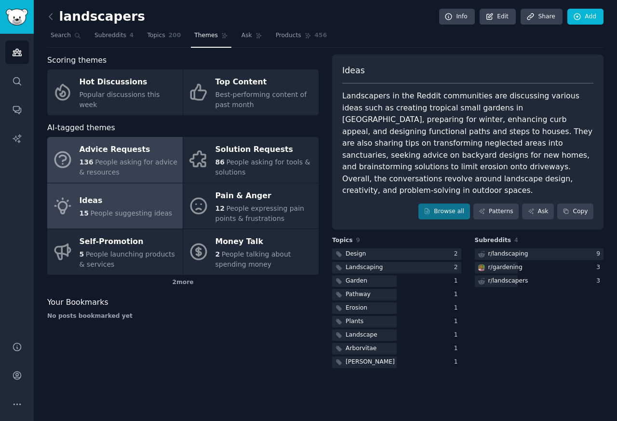
click at [100, 152] on div "Advice Requests" at bounding box center [129, 149] width 98 height 15
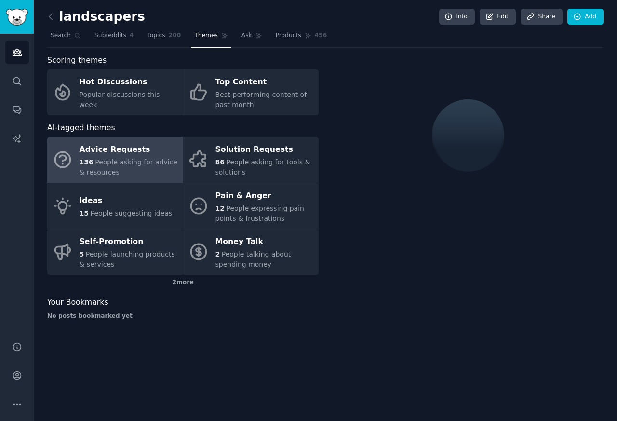
click at [98, 160] on span "People asking for advice & resources" at bounding box center [129, 167] width 98 height 18
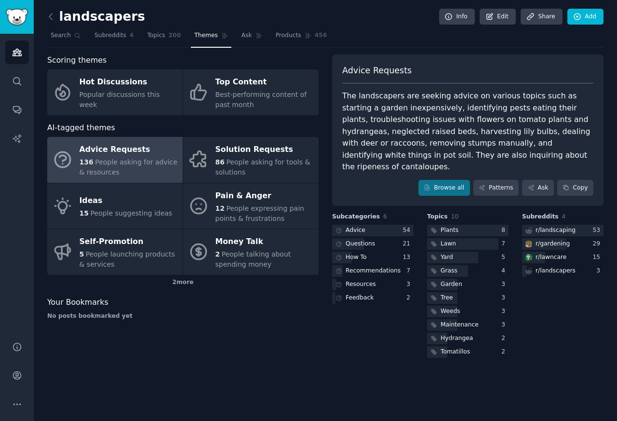
click at [103, 160] on span "People asking for advice & resources" at bounding box center [129, 167] width 98 height 18
